Goal: Transaction & Acquisition: Purchase product/service

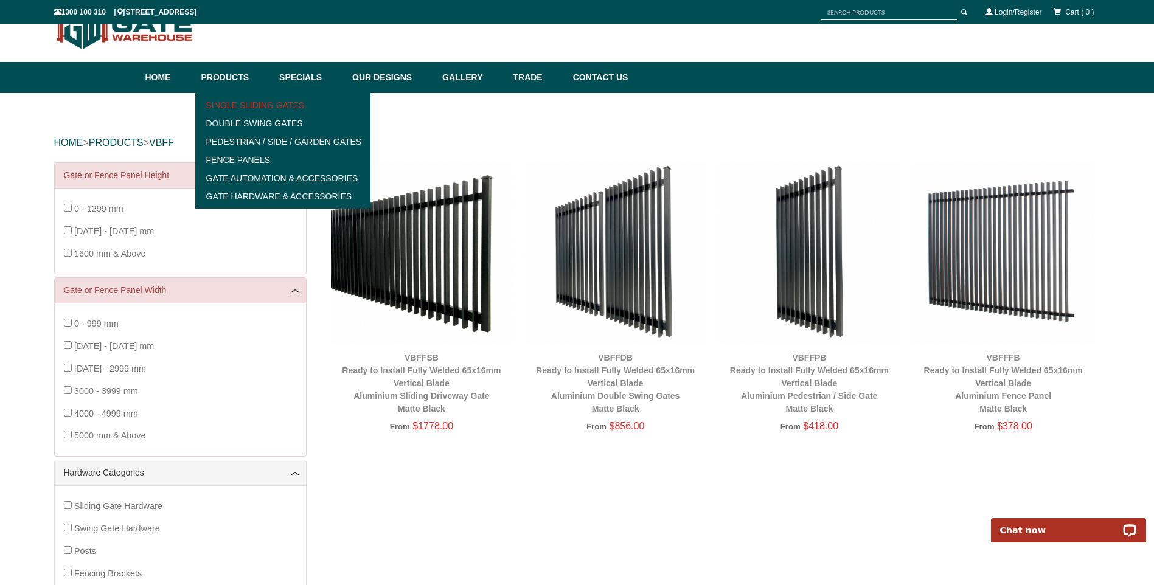
click at [269, 107] on link "Single Sliding Gates" at bounding box center [283, 105] width 169 height 18
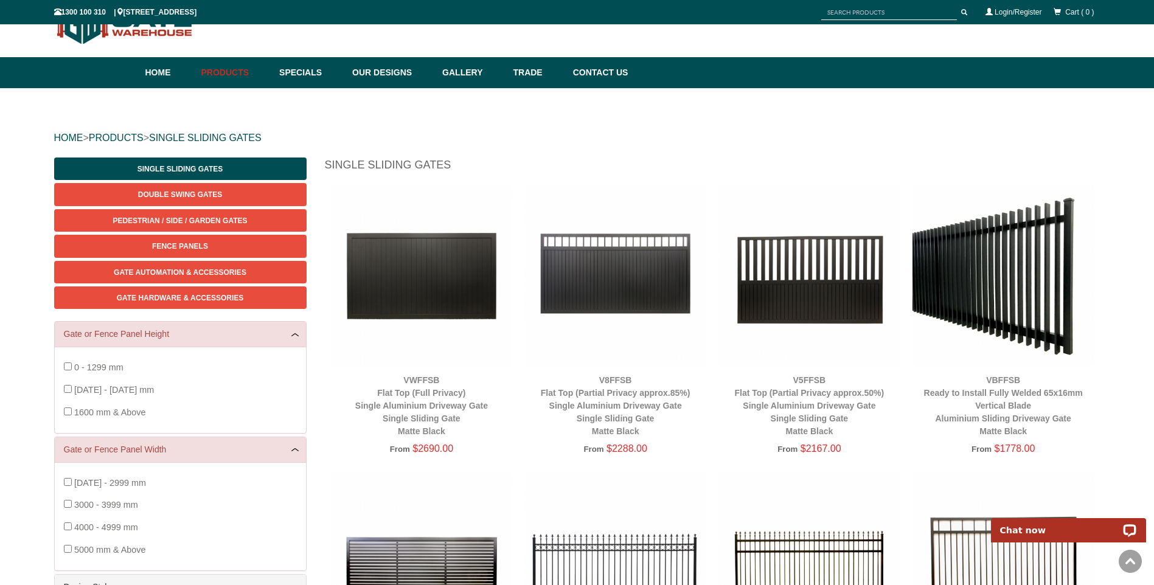
scroll to position [30, 0]
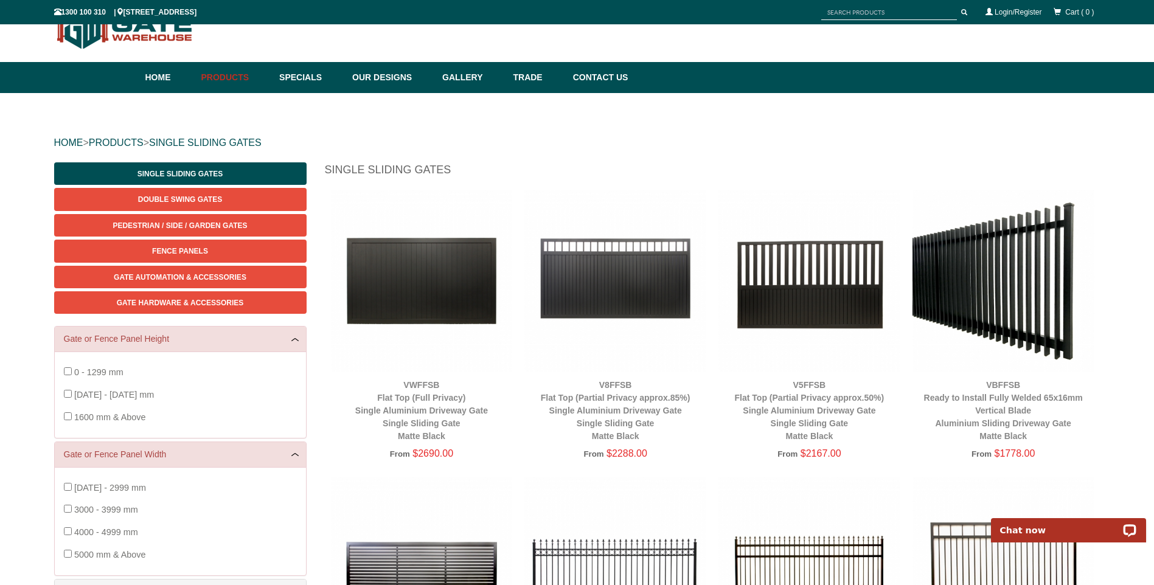
click at [1027, 284] on img at bounding box center [1003, 281] width 182 height 182
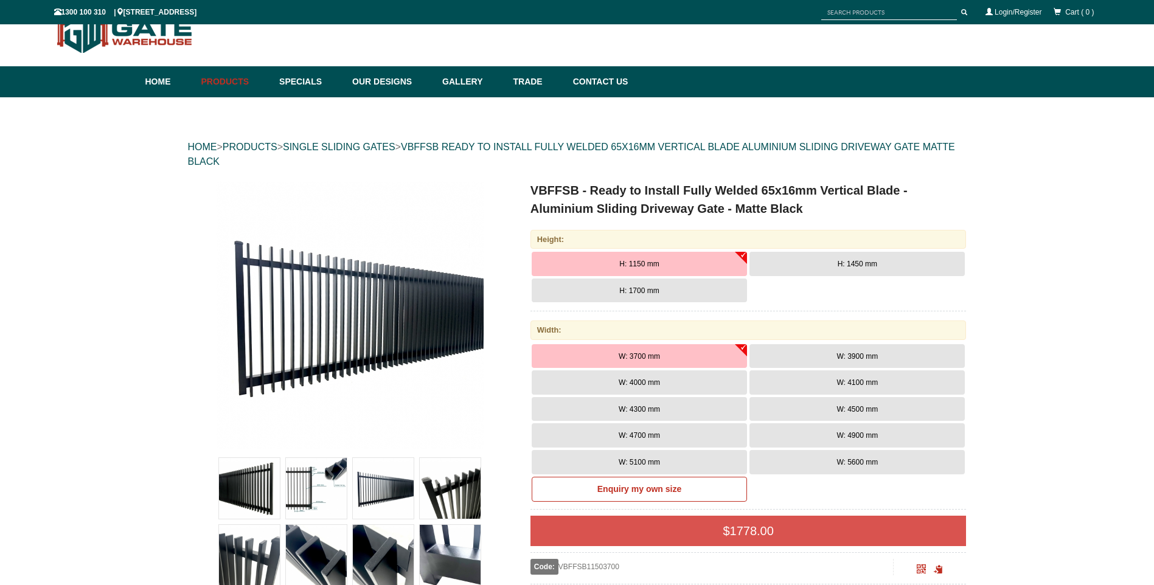
scroll to position [30, 0]
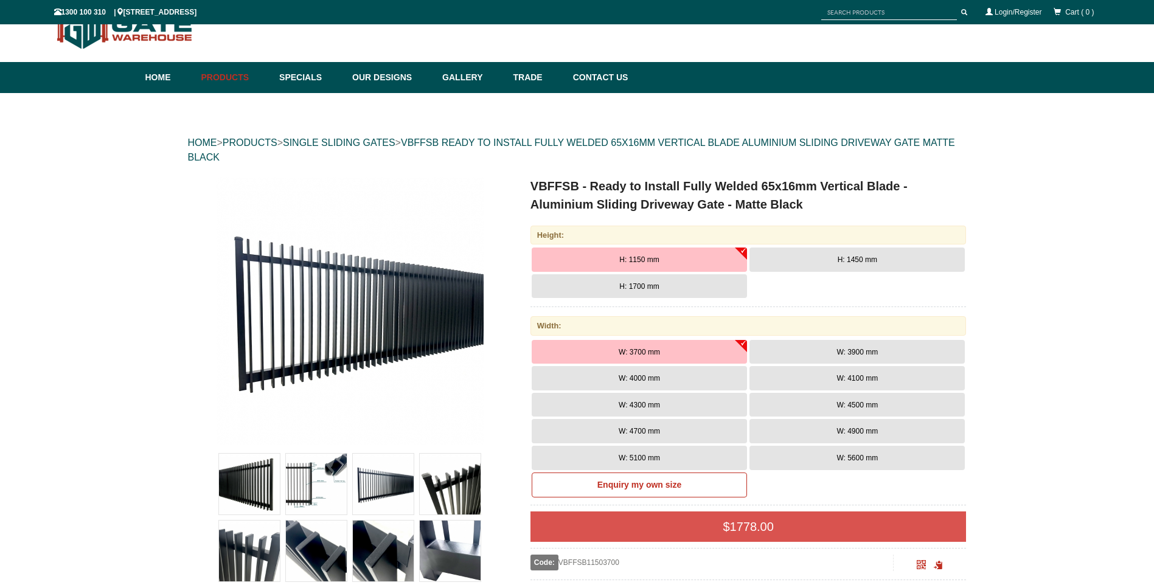
click at [815, 259] on button "H: 1450 mm" at bounding box center [856, 260] width 215 height 24
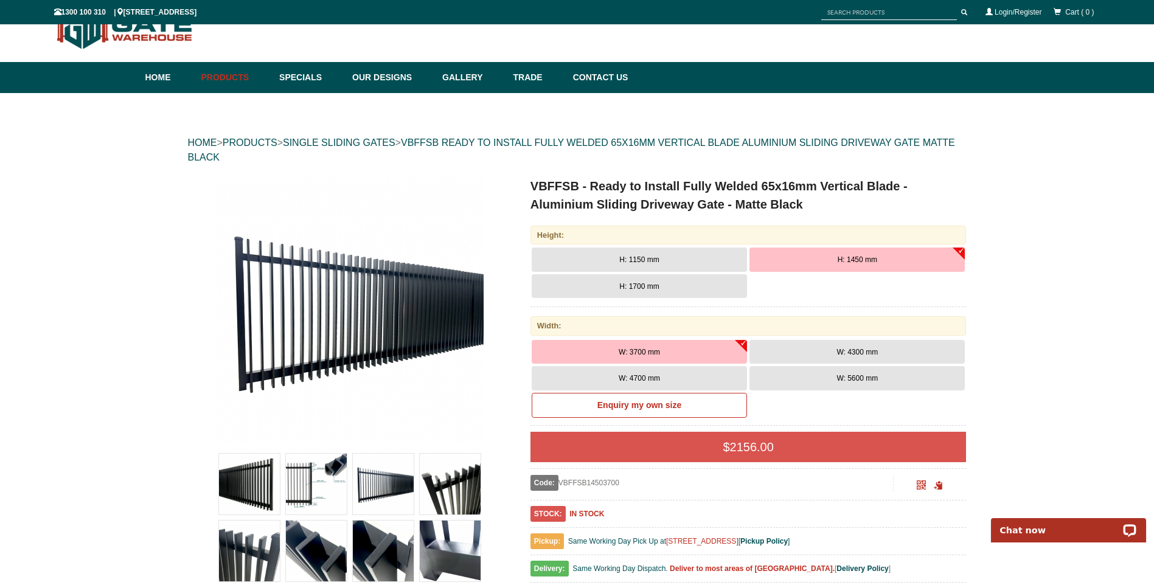
click at [771, 377] on button "W: 5600 mm" at bounding box center [856, 378] width 215 height 24
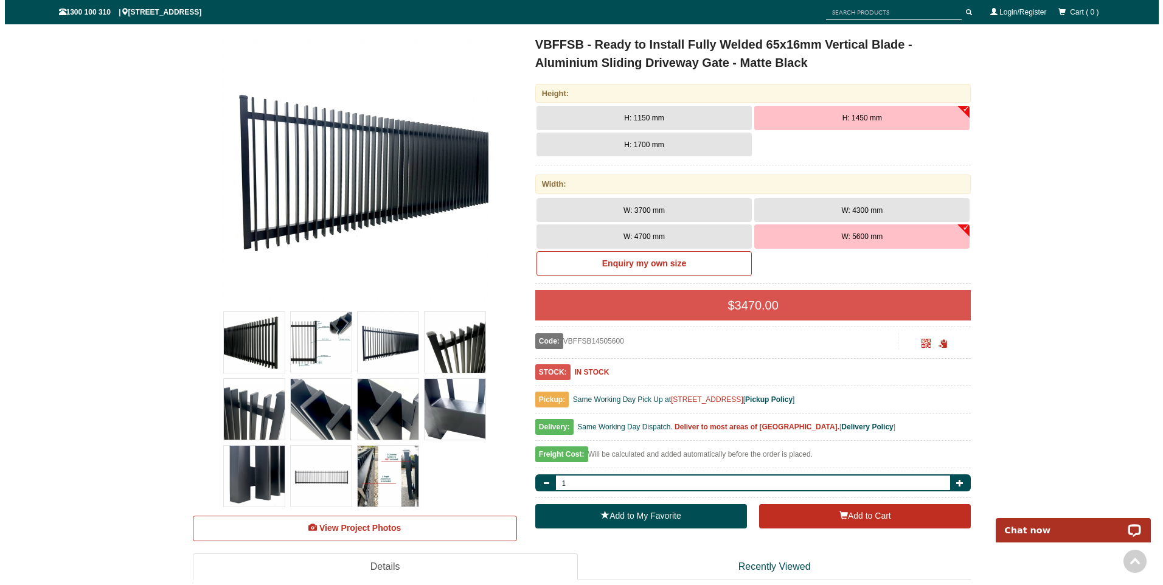
scroll to position [213, 0]
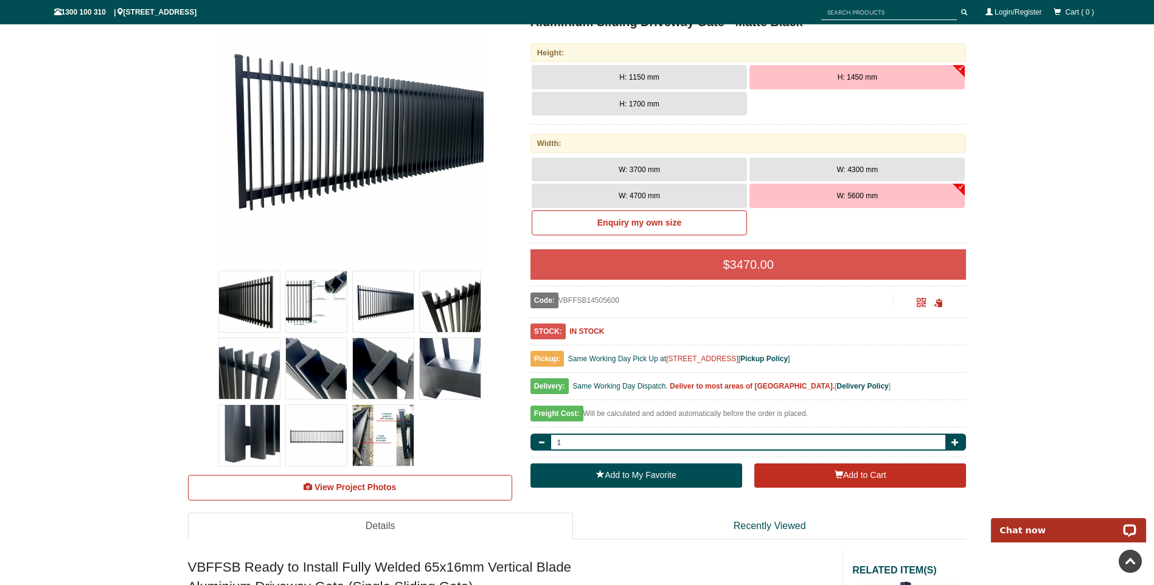
click at [332, 287] on img at bounding box center [316, 301] width 61 height 61
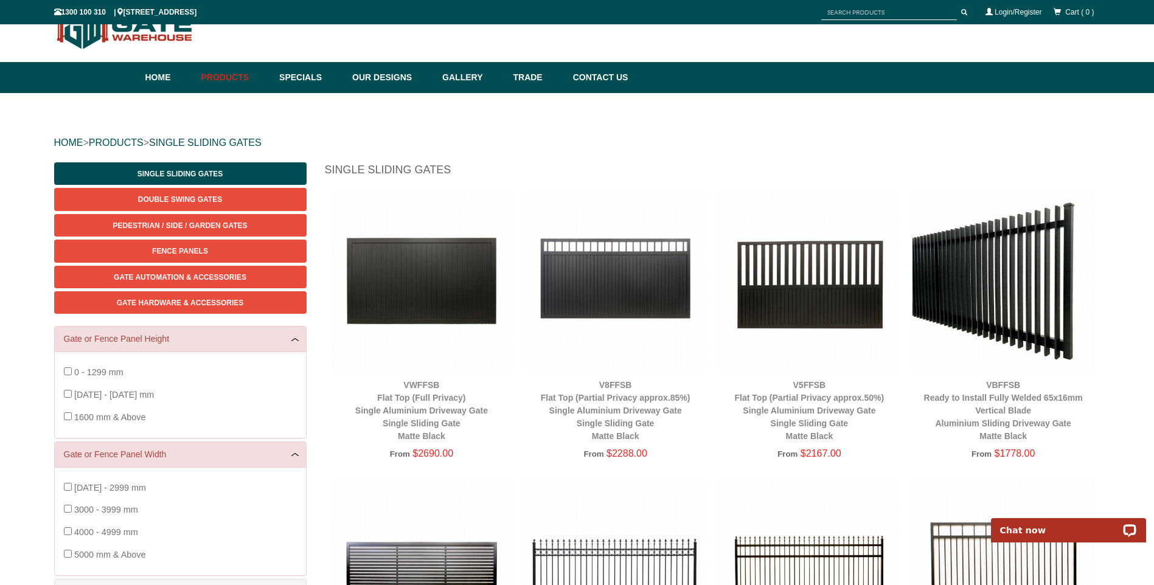
click at [1014, 310] on img at bounding box center [1003, 281] width 182 height 182
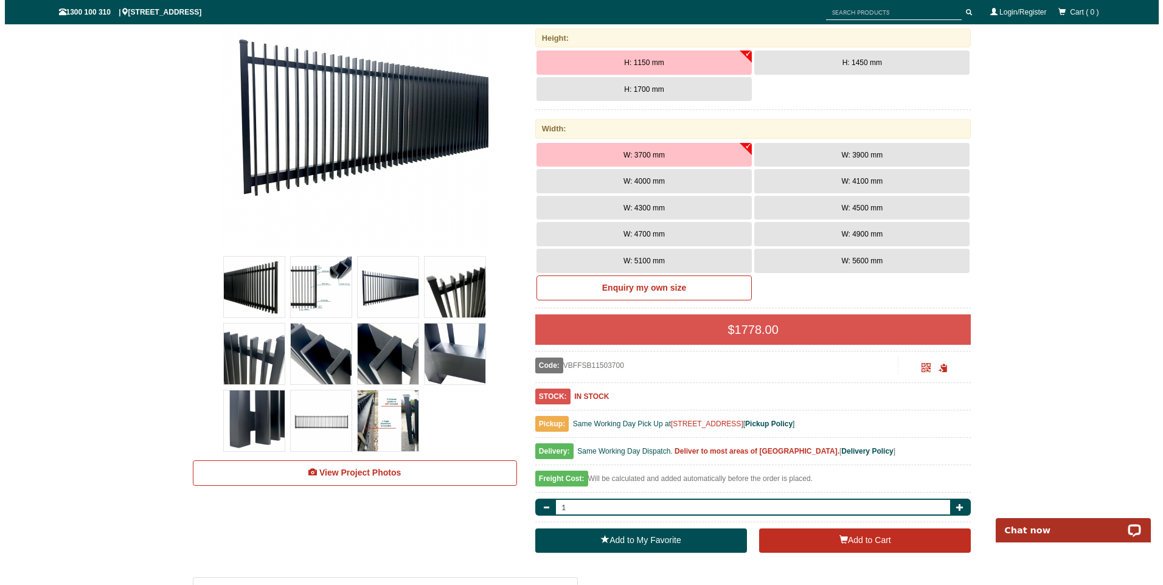
scroll to position [229, 0]
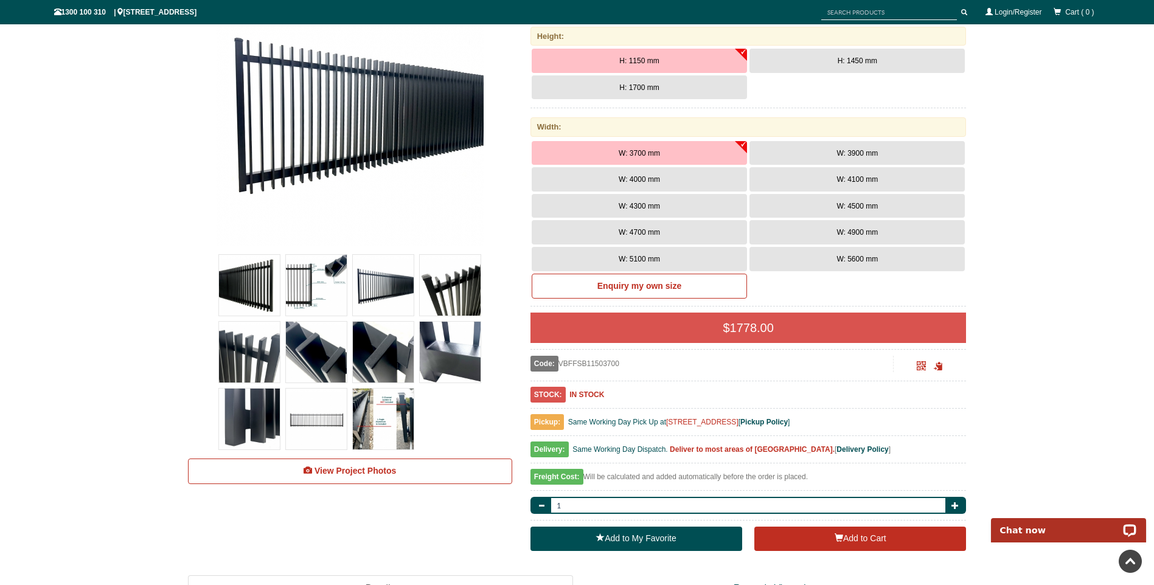
click at [389, 417] on img at bounding box center [383, 419] width 61 height 61
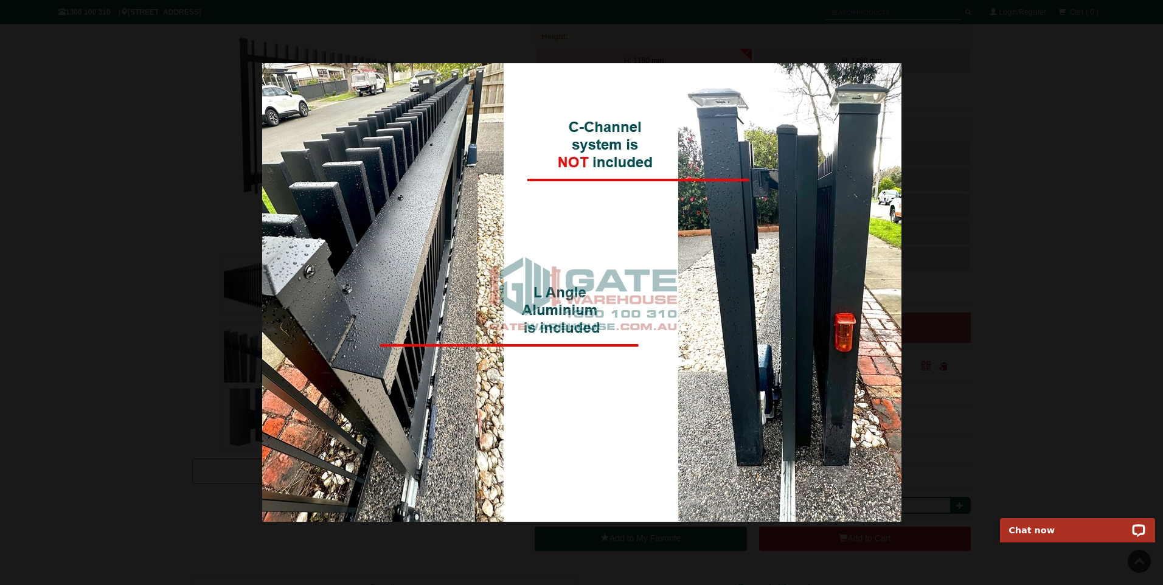
click at [544, 232] on img at bounding box center [581, 292] width 639 height 459
